Goal: Task Accomplishment & Management: Complete application form

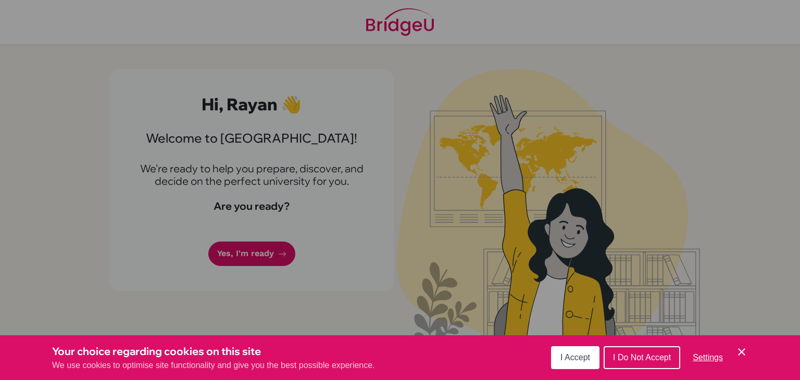
click at [567, 356] on span "I Accept" at bounding box center [576, 357] width 30 height 9
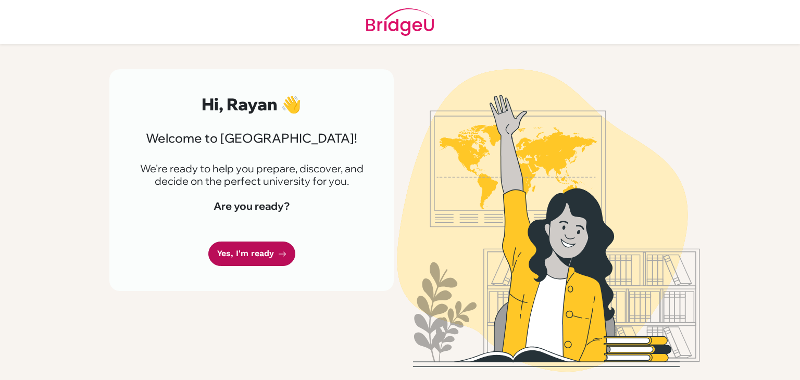
click at [251, 255] on link "Yes, I'm ready" at bounding box center [251, 254] width 87 height 24
drag, startPoint x: 253, startPoint y: 267, endPoint x: 252, endPoint y: 255, distance: 12.0
click at [252, 255] on div "Hi, Rayan 👋 Welcome to [GEOGRAPHIC_DATA]! We're ready to help you prepare, disc…" at bounding box center [251, 180] width 284 height 222
click at [252, 255] on link "Yes, I'm ready" at bounding box center [251, 254] width 87 height 24
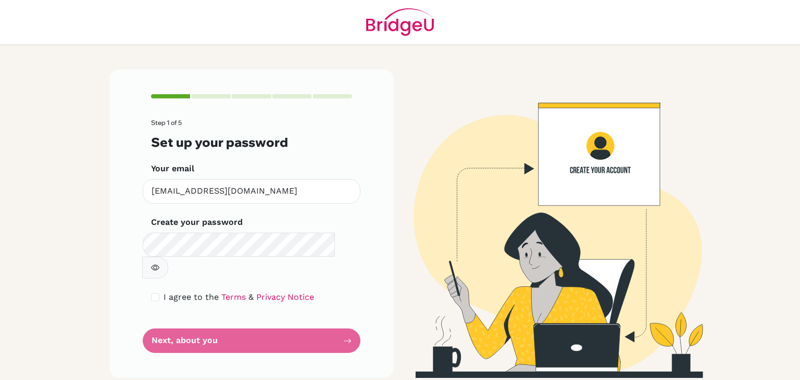
click at [168, 257] on button "button" at bounding box center [155, 268] width 26 height 22
click at [151, 293] on input "checkbox" at bounding box center [155, 297] width 8 height 8
checkbox input "true"
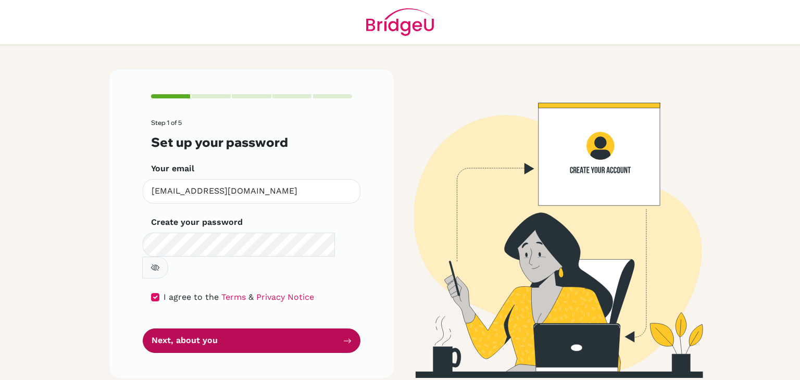
click at [200, 329] on button "Next, about you" at bounding box center [252, 341] width 218 height 24
click at [211, 329] on button "Next, about you" at bounding box center [252, 341] width 218 height 24
